Goal: Navigation & Orientation: Find specific page/section

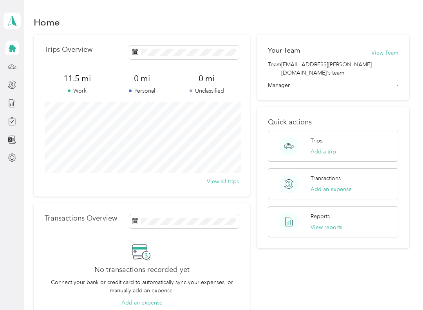
click at [9, 21] on icon at bounding box center [12, 20] width 12 height 11
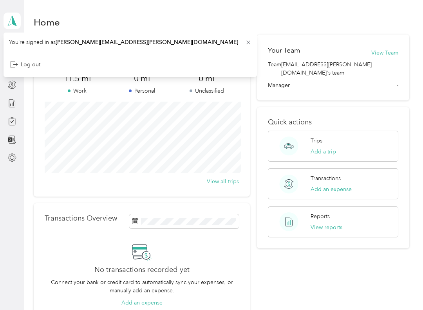
click at [100, 18] on div "Home" at bounding box center [222, 22] width 376 height 16
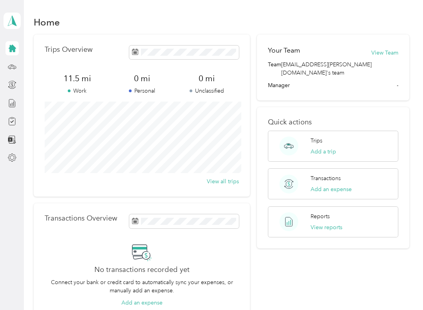
click at [12, 45] on icon at bounding box center [12, 48] width 7 height 7
click at [15, 70] on icon at bounding box center [12, 66] width 9 height 9
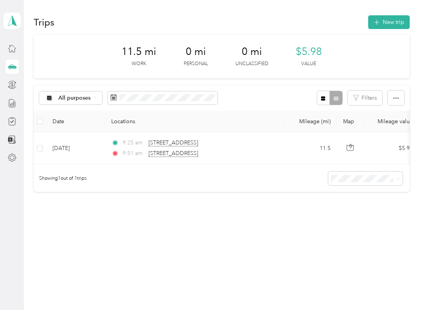
click at [16, 69] on icon at bounding box center [12, 66] width 9 height 9
click at [393, 23] on button "New trip" at bounding box center [389, 22] width 42 height 14
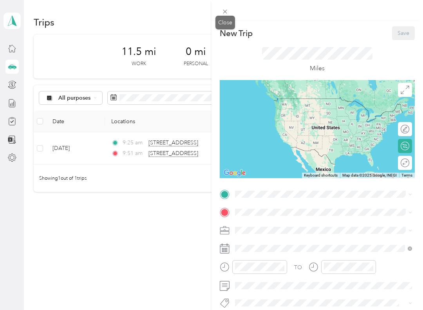
click at [223, 15] on icon at bounding box center [225, 11] width 7 height 7
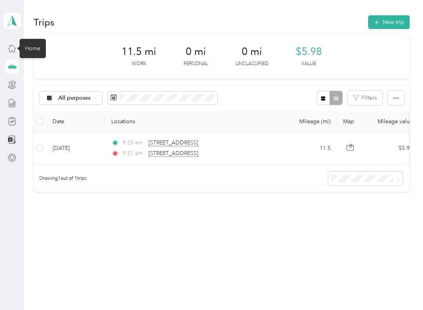
click at [36, 51] on div "Home" at bounding box center [33, 48] width 26 height 19
click at [40, 43] on div "Home" at bounding box center [33, 48] width 26 height 19
click at [12, 47] on icon at bounding box center [12, 48] width 9 height 9
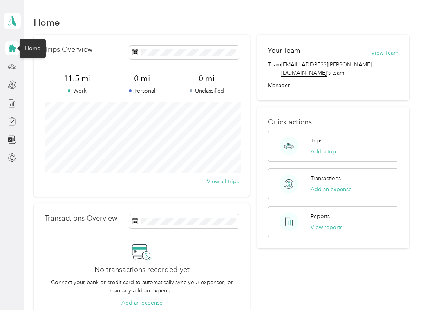
click at [17, 22] on icon at bounding box center [12, 20] width 12 height 11
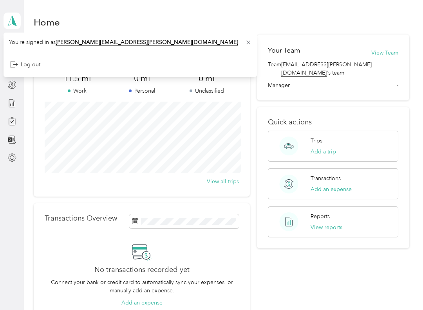
click at [337, 19] on div "Home" at bounding box center [222, 22] width 376 height 16
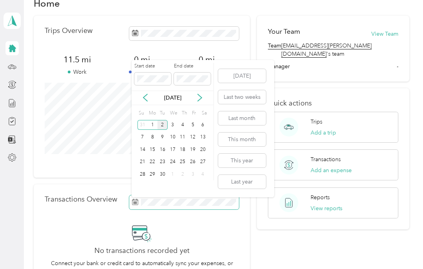
scroll to position [16, 0]
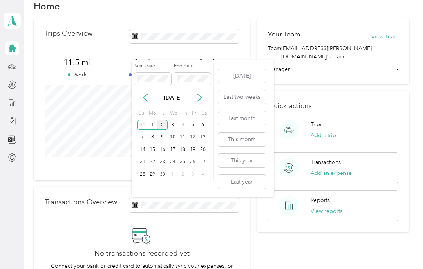
click at [248, 73] on button "[DATE]" at bounding box center [242, 76] width 48 height 14
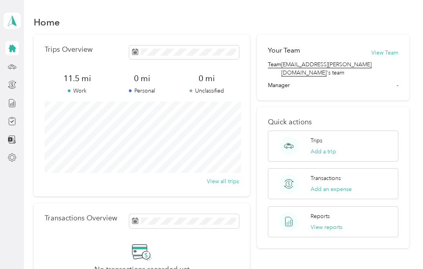
scroll to position [0, 0]
click at [15, 22] on polygon at bounding box center [14, 20] width 4 height 10
